Goal: Transaction & Acquisition: Purchase product/service

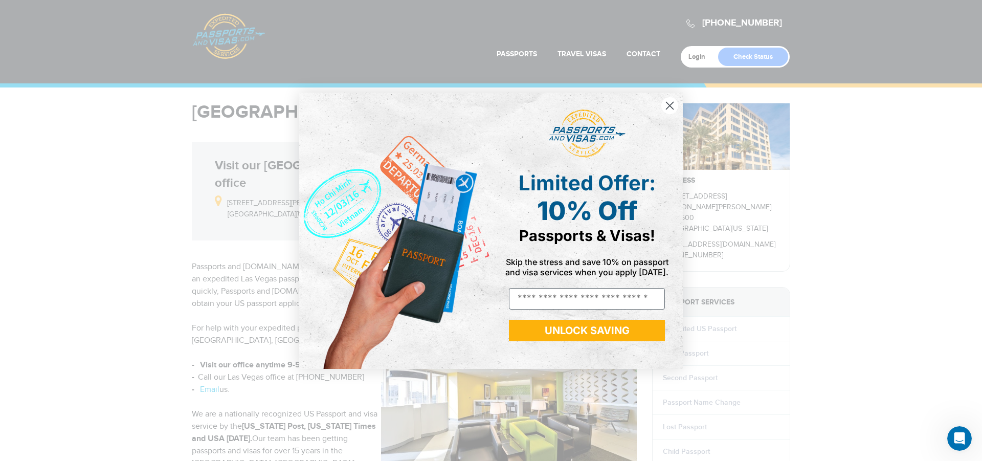
click at [670, 102] on circle "Close dialog" at bounding box center [669, 105] width 17 height 17
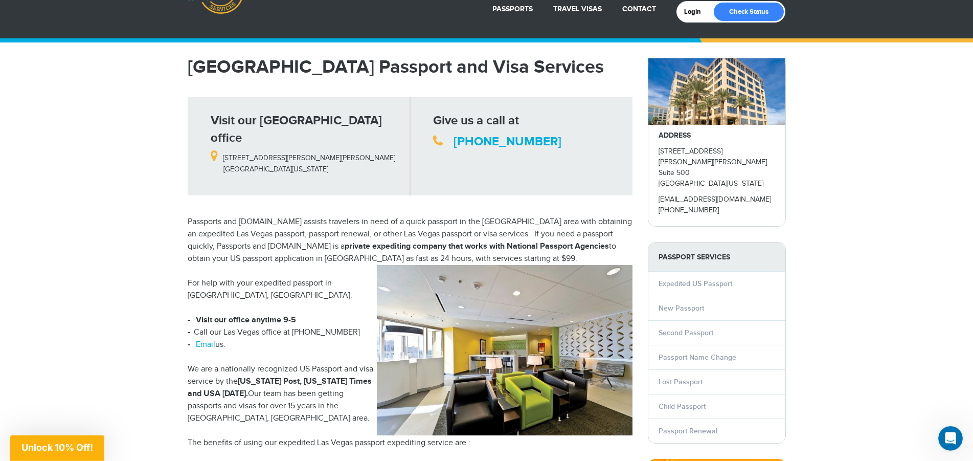
scroll to position [58, 0]
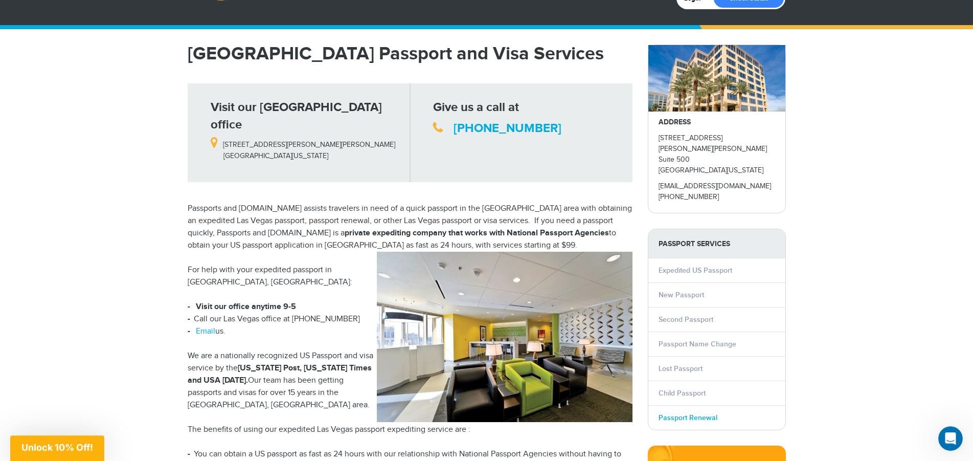
click at [704, 413] on link "Passport Renewal" at bounding box center [688, 417] width 59 height 9
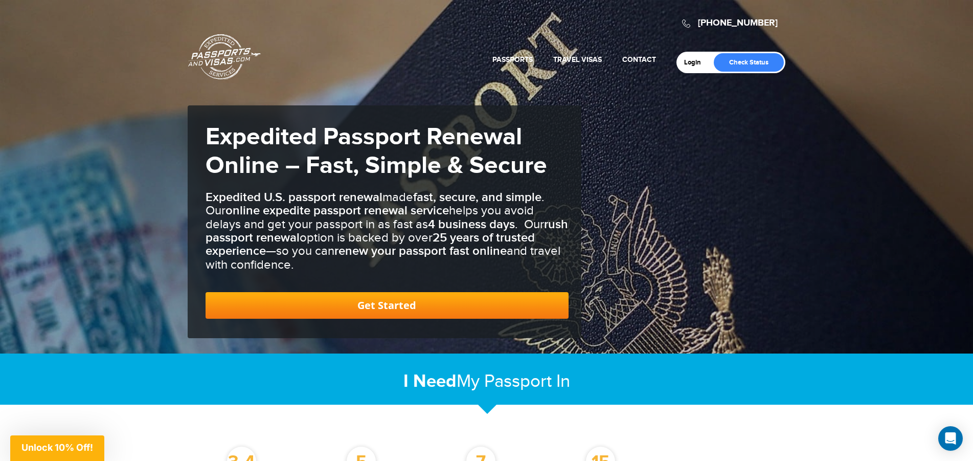
click at [385, 300] on link "Get Started" at bounding box center [387, 305] width 363 height 27
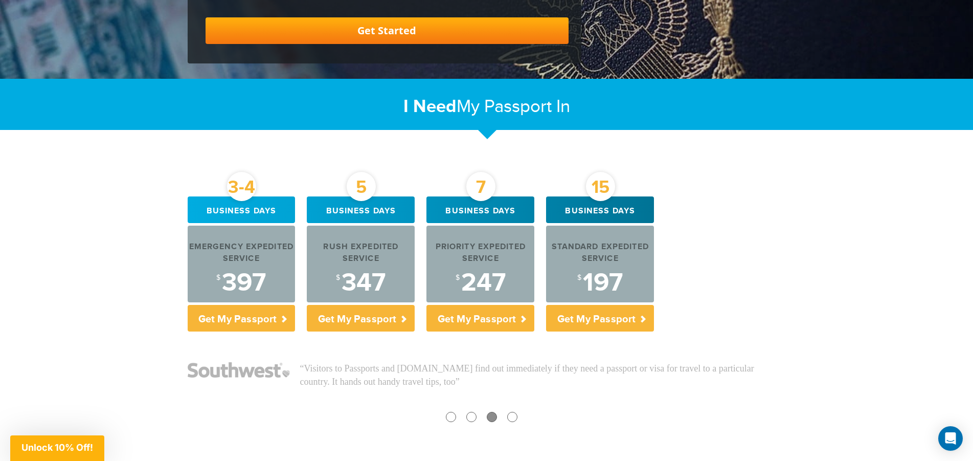
scroll to position [278, 0]
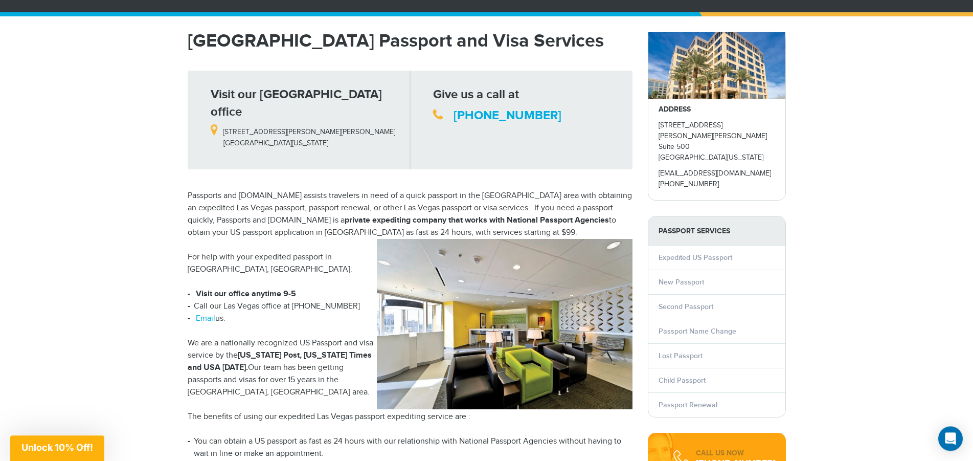
scroll to position [52, 0]
